Goal: Find specific page/section: Find specific page/section

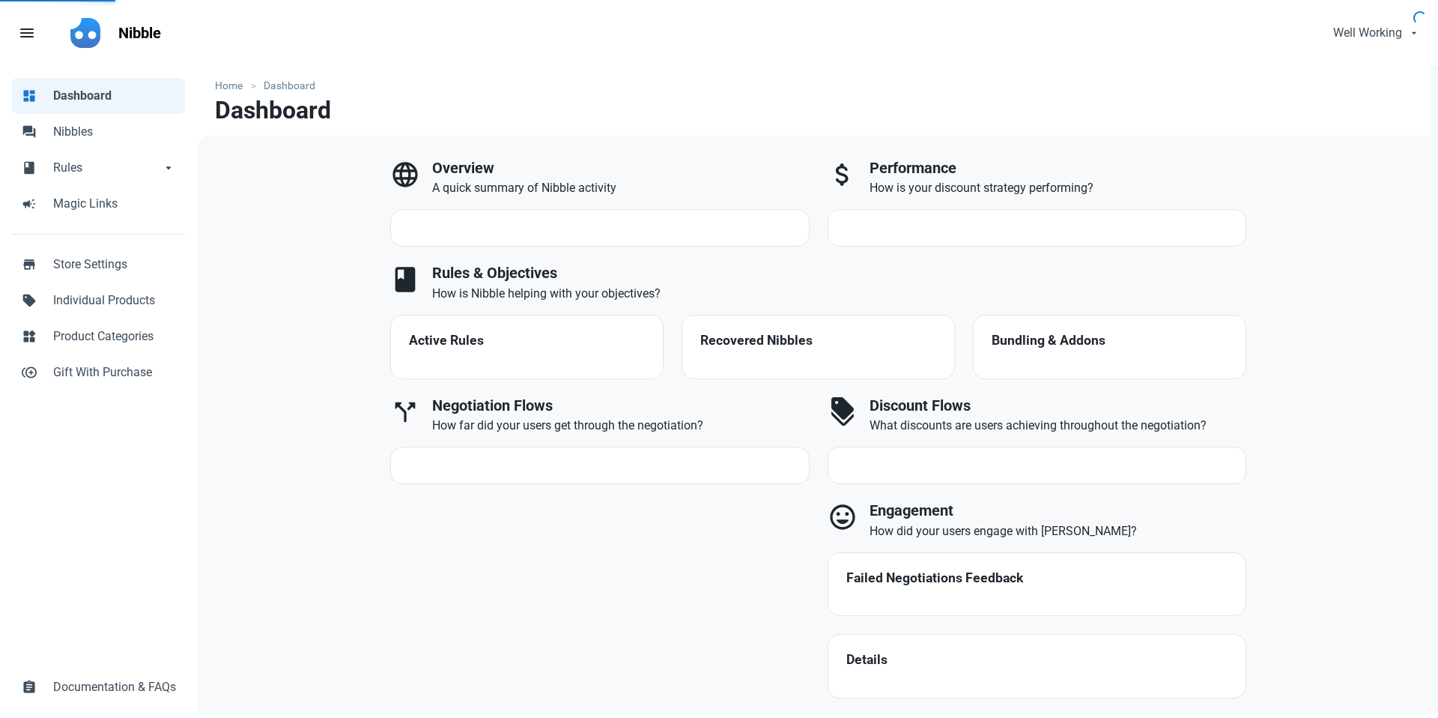
select select "7d"
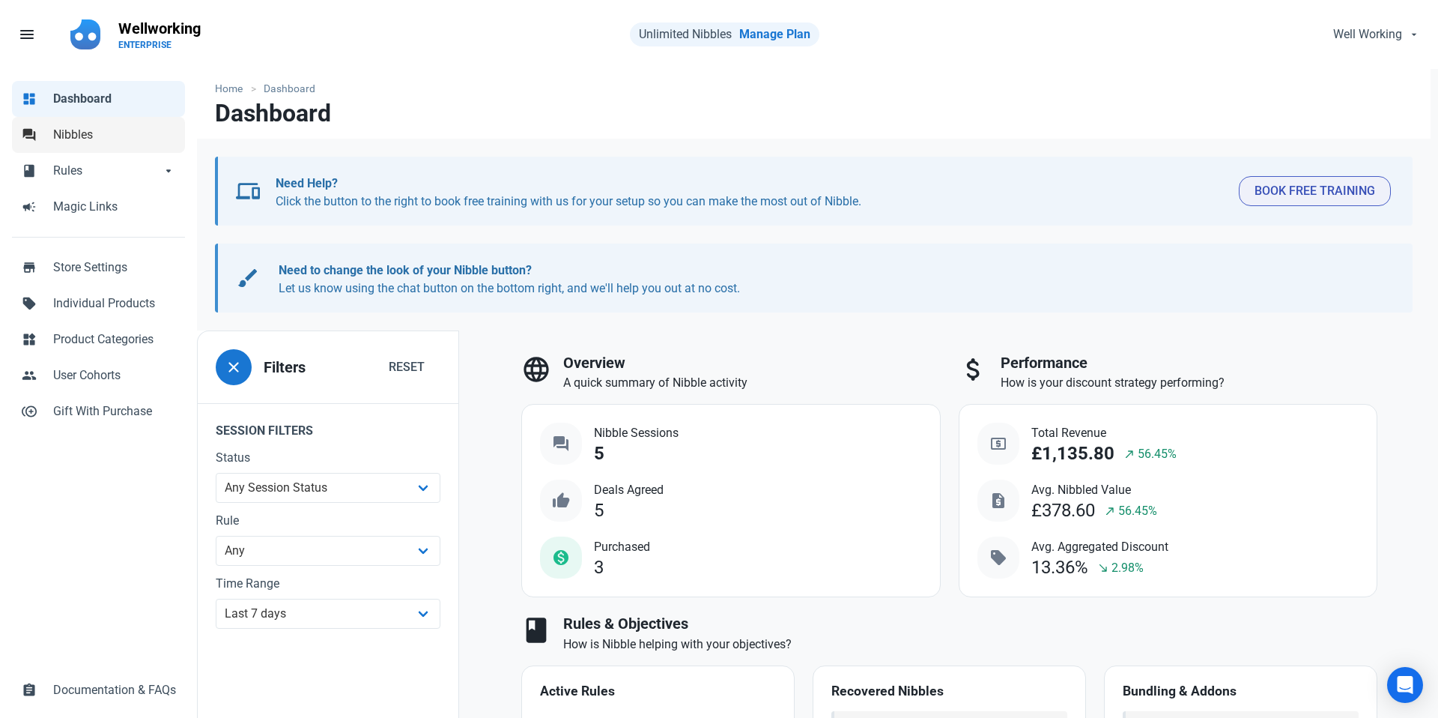
click at [71, 136] on span "Nibbles" at bounding box center [114, 135] width 123 height 18
